Goal: Information Seeking & Learning: Learn about a topic

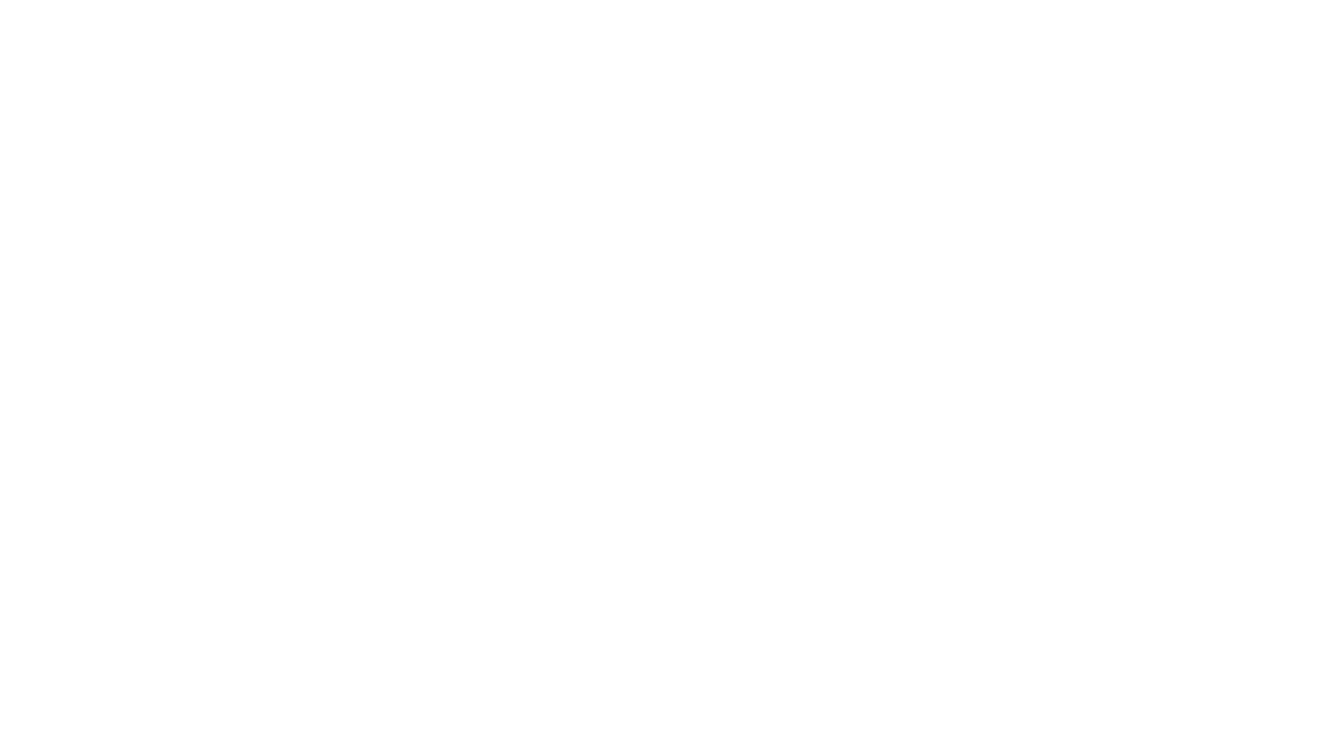
scroll to position [1064, 0]
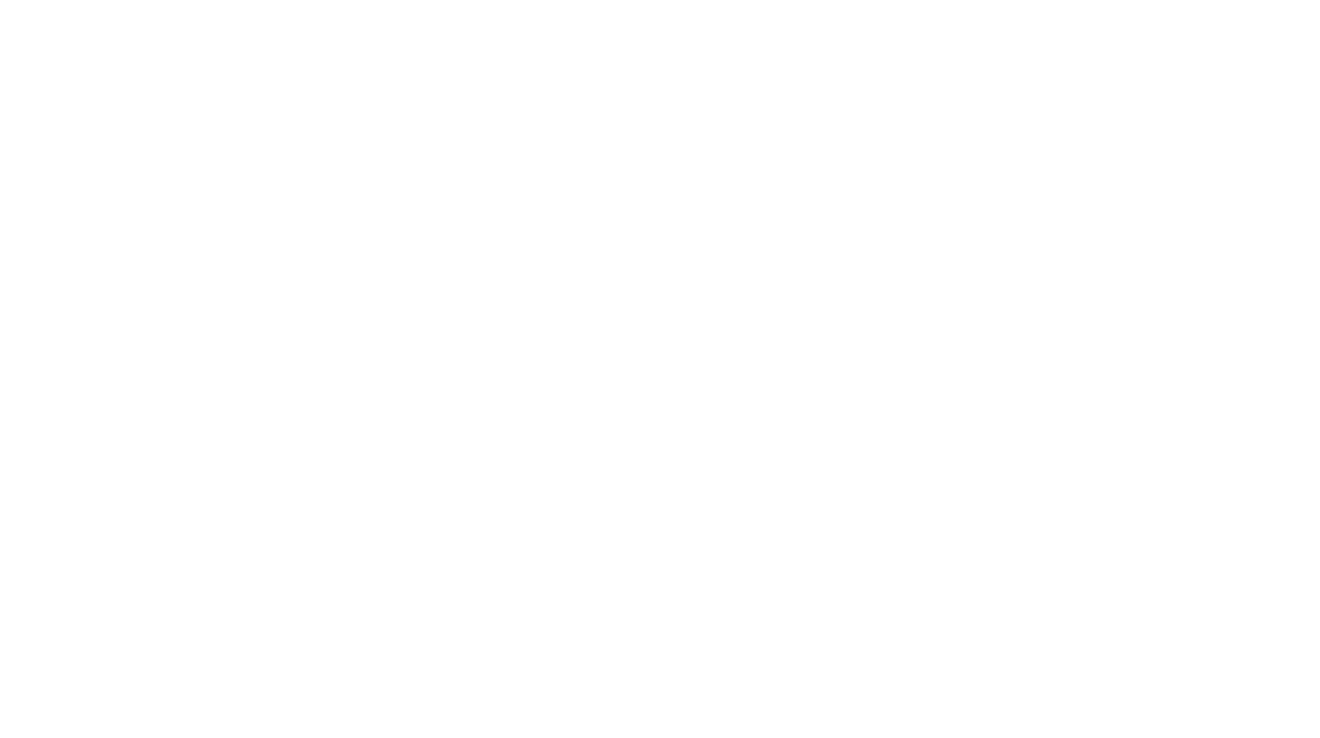
click at [471, 489] on img at bounding box center [905, 561] width 1855 height 1329
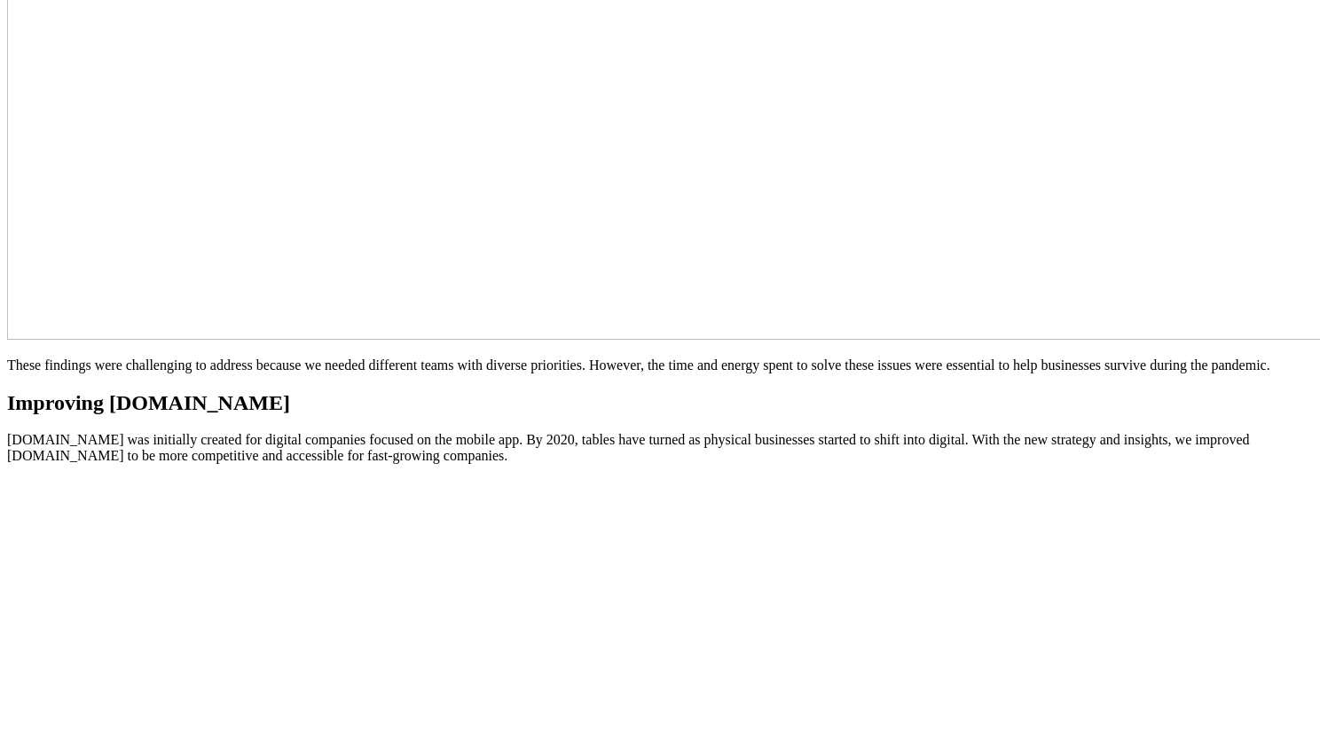
scroll to position [4552, 0]
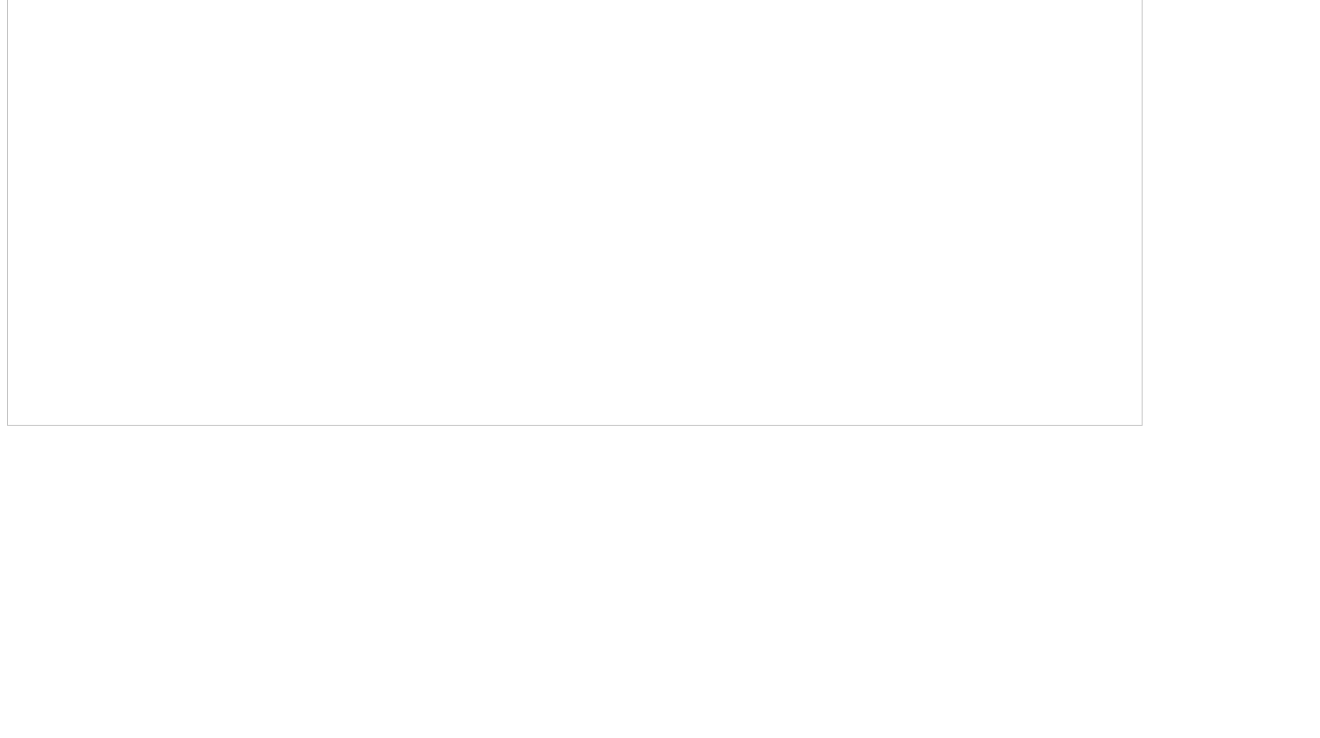
scroll to position [5384, 0]
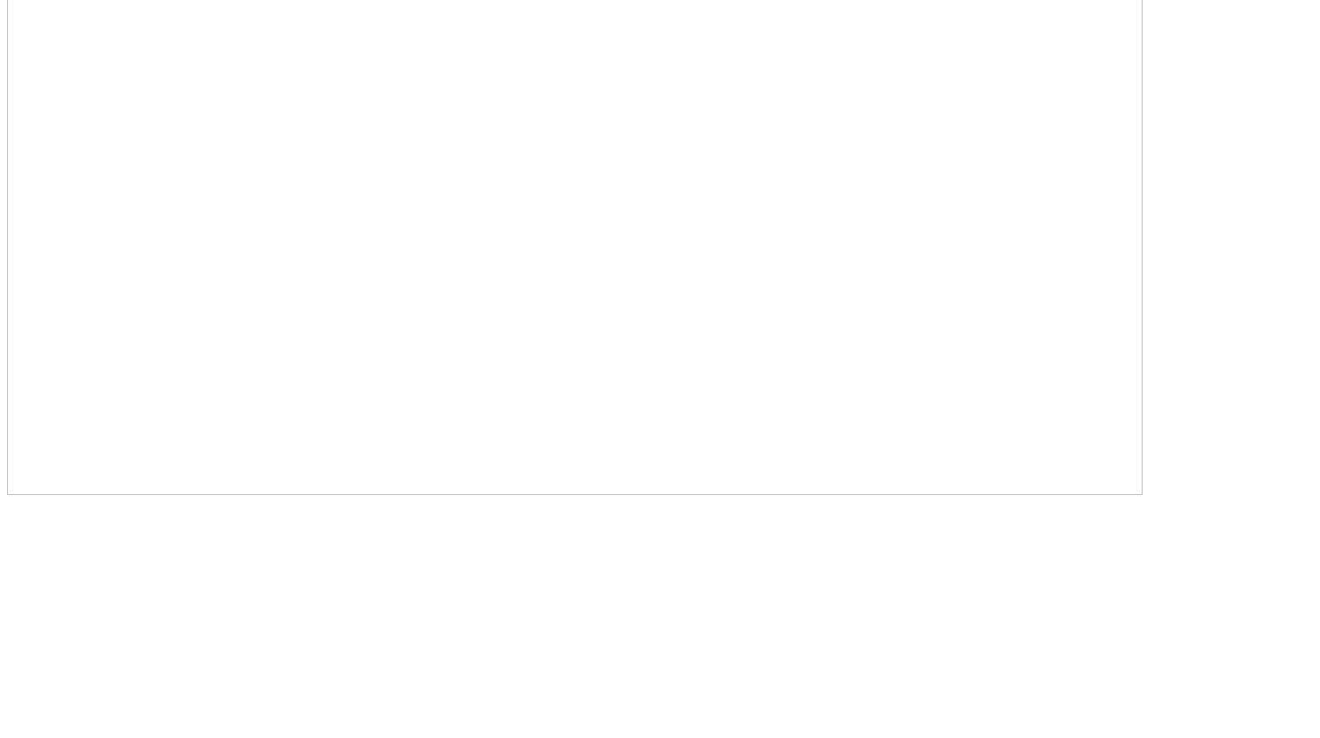
scroll to position [6524, 0]
